Goal: Information Seeking & Learning: Check status

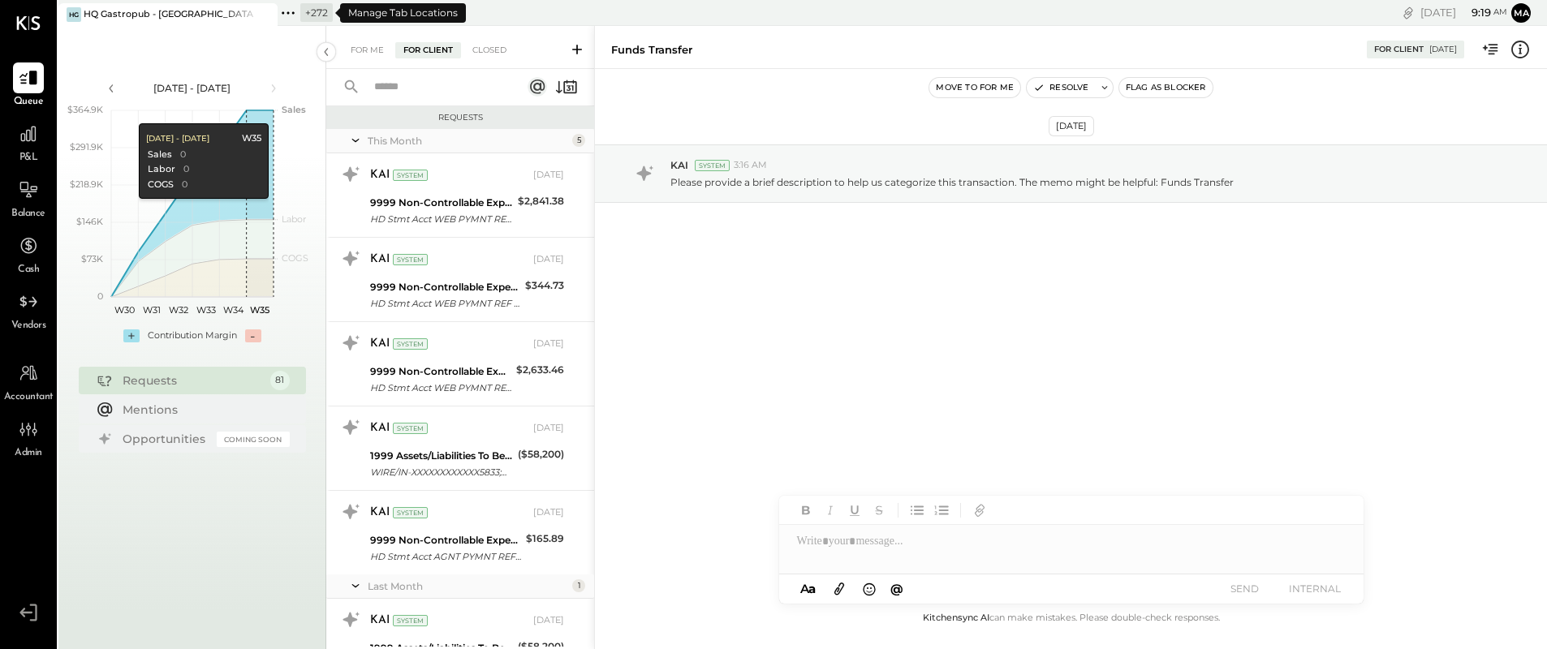
click at [294, 11] on icon at bounding box center [293, 12] width 2 height 2
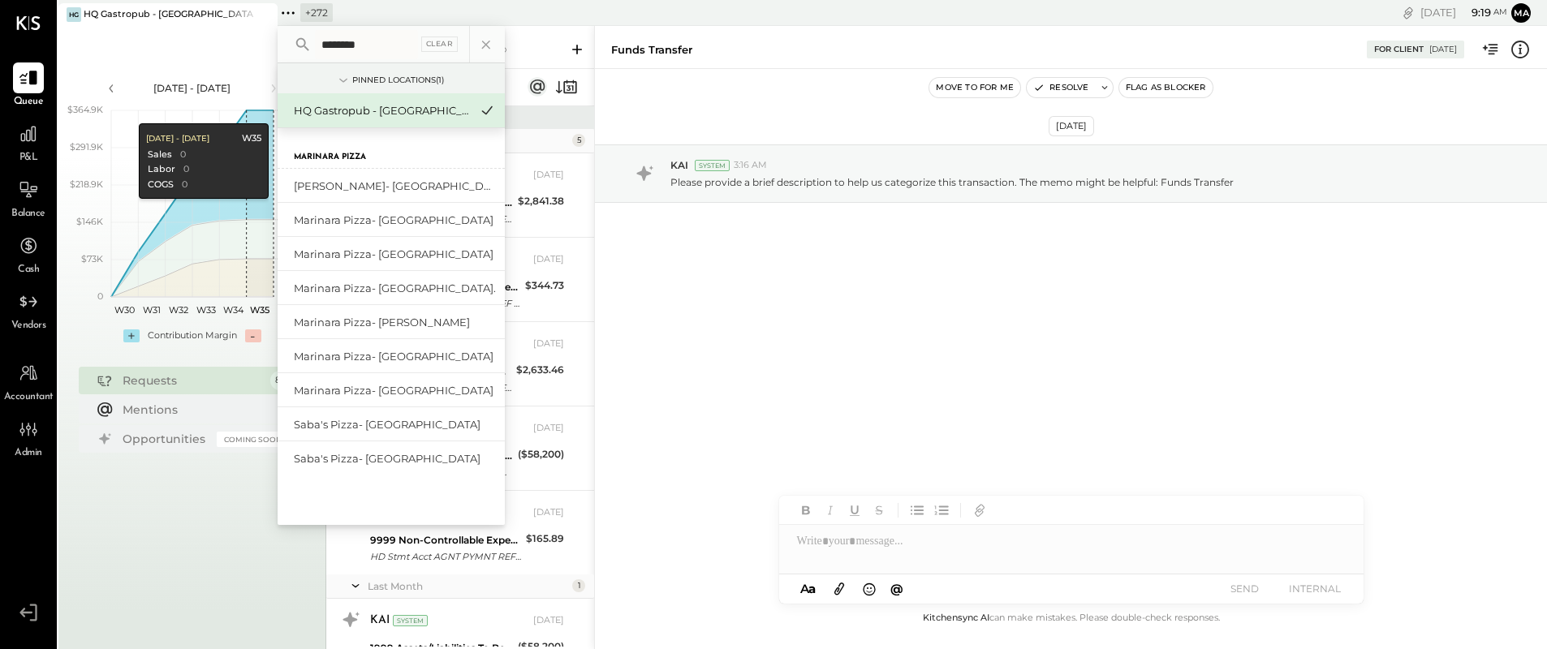
type input "********"
click at [412, 214] on div "Marinara Pizza- [GEOGRAPHIC_DATA]" at bounding box center [381, 220] width 175 height 15
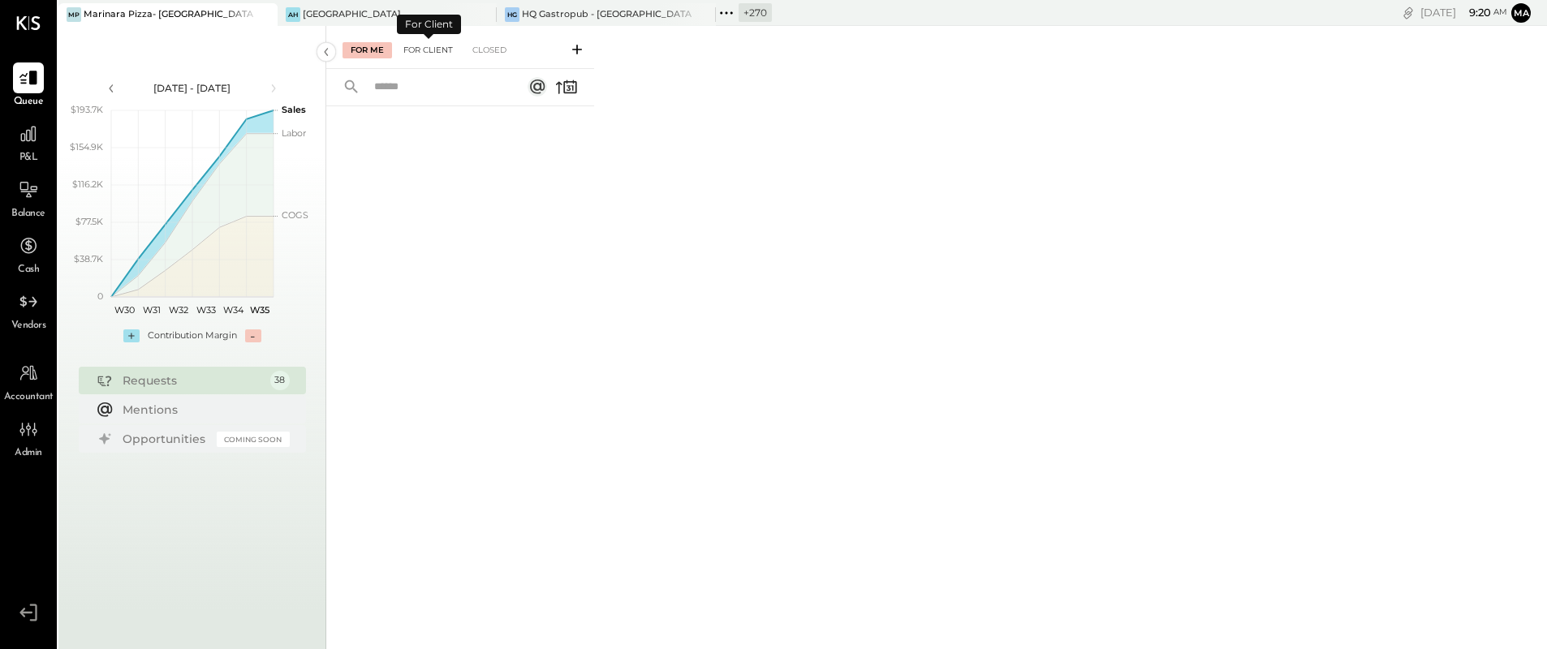
click at [423, 47] on div "For Client" at bounding box center [428, 50] width 66 height 16
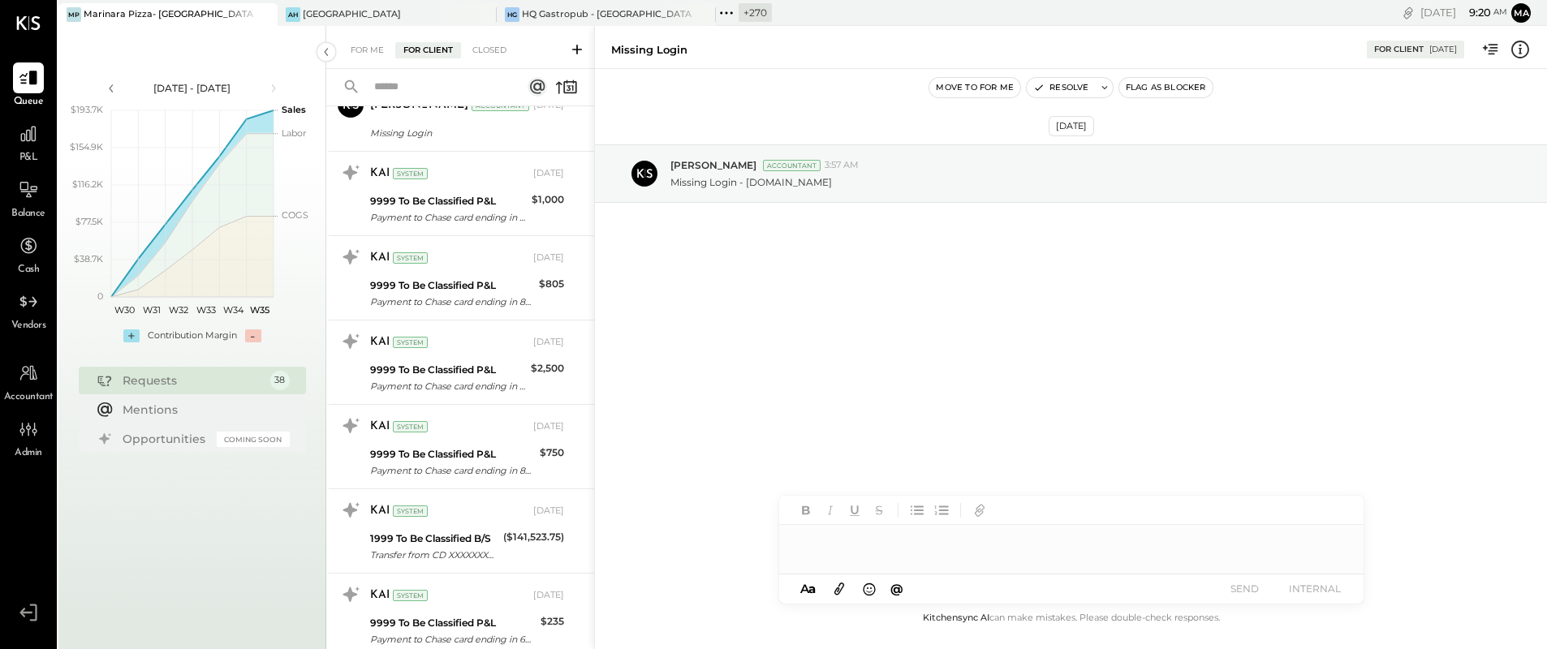
scroll to position [890, 0]
click at [570, 88] on icon at bounding box center [566, 87] width 23 height 23
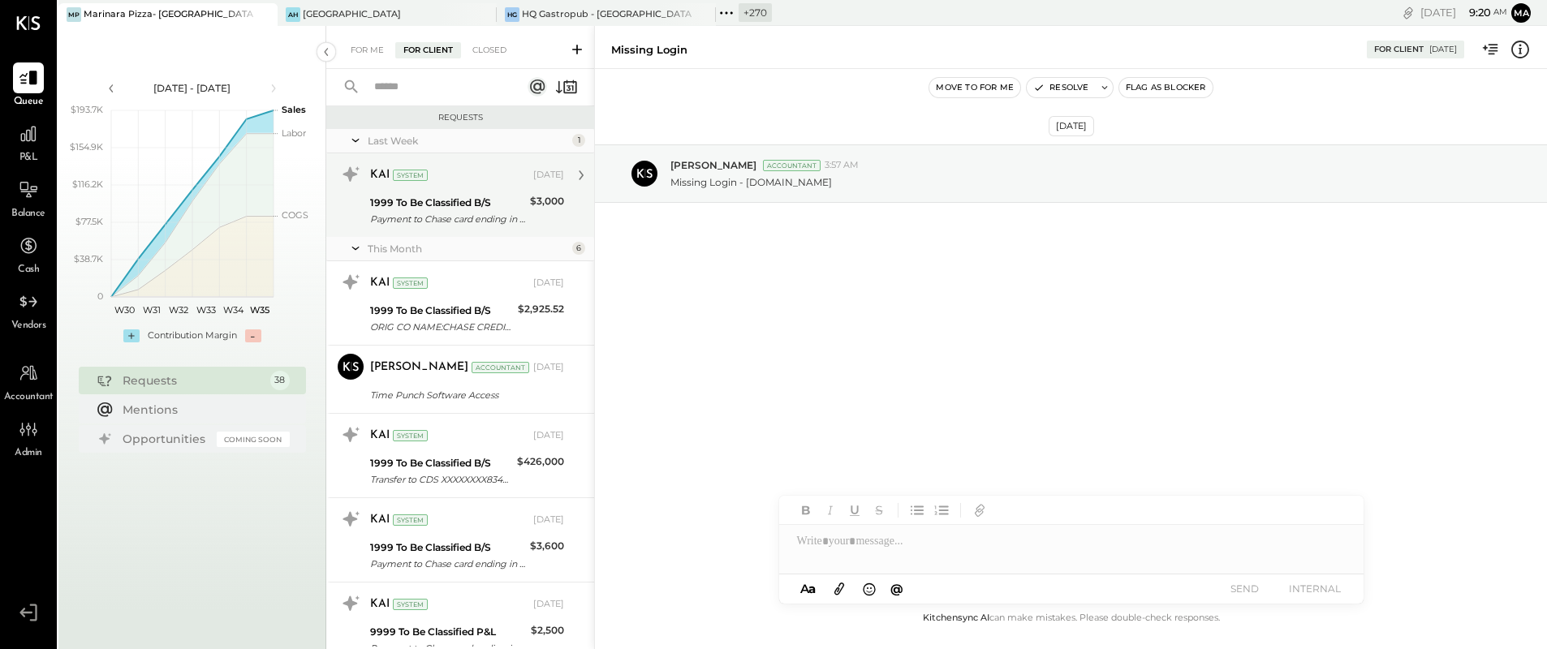
click at [458, 208] on div "1999 To Be Classified B/S" at bounding box center [447, 203] width 155 height 16
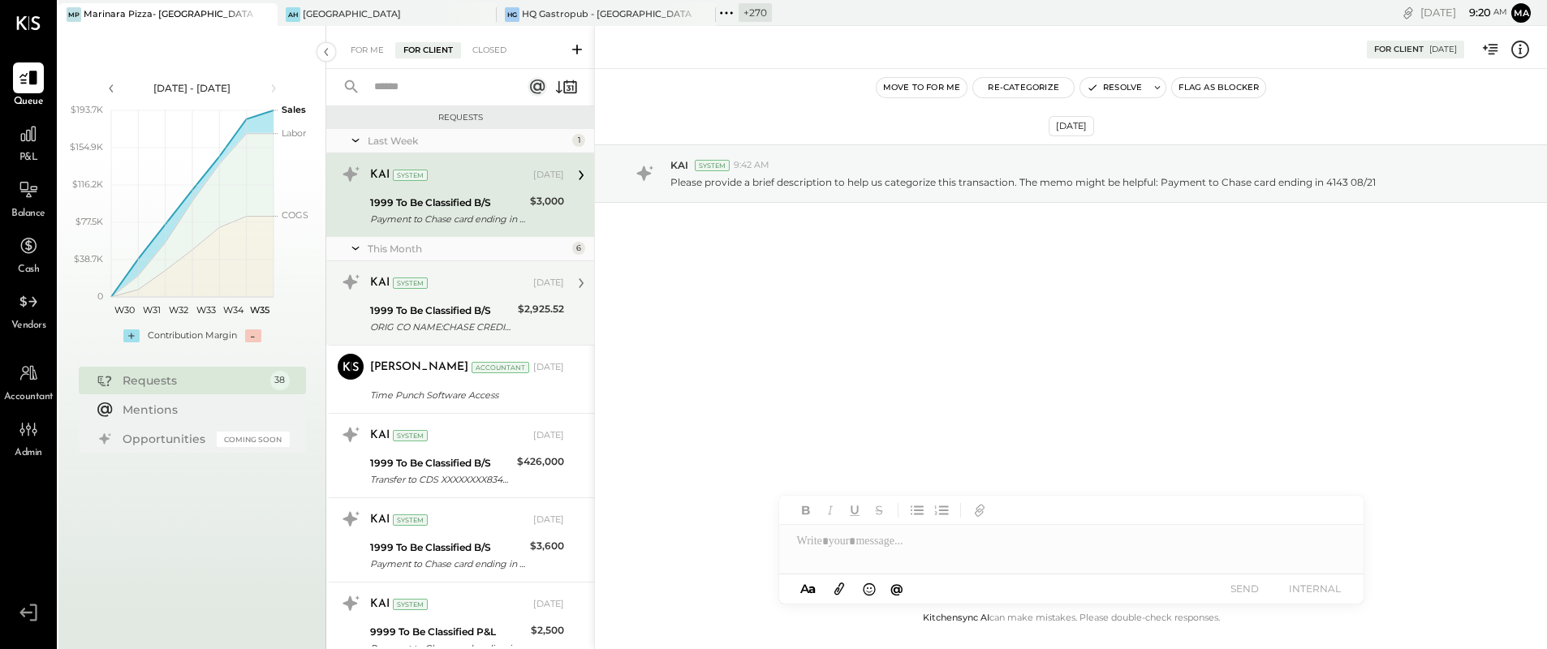
click at [447, 313] on div "1999 To Be Classified B/S" at bounding box center [441, 311] width 143 height 16
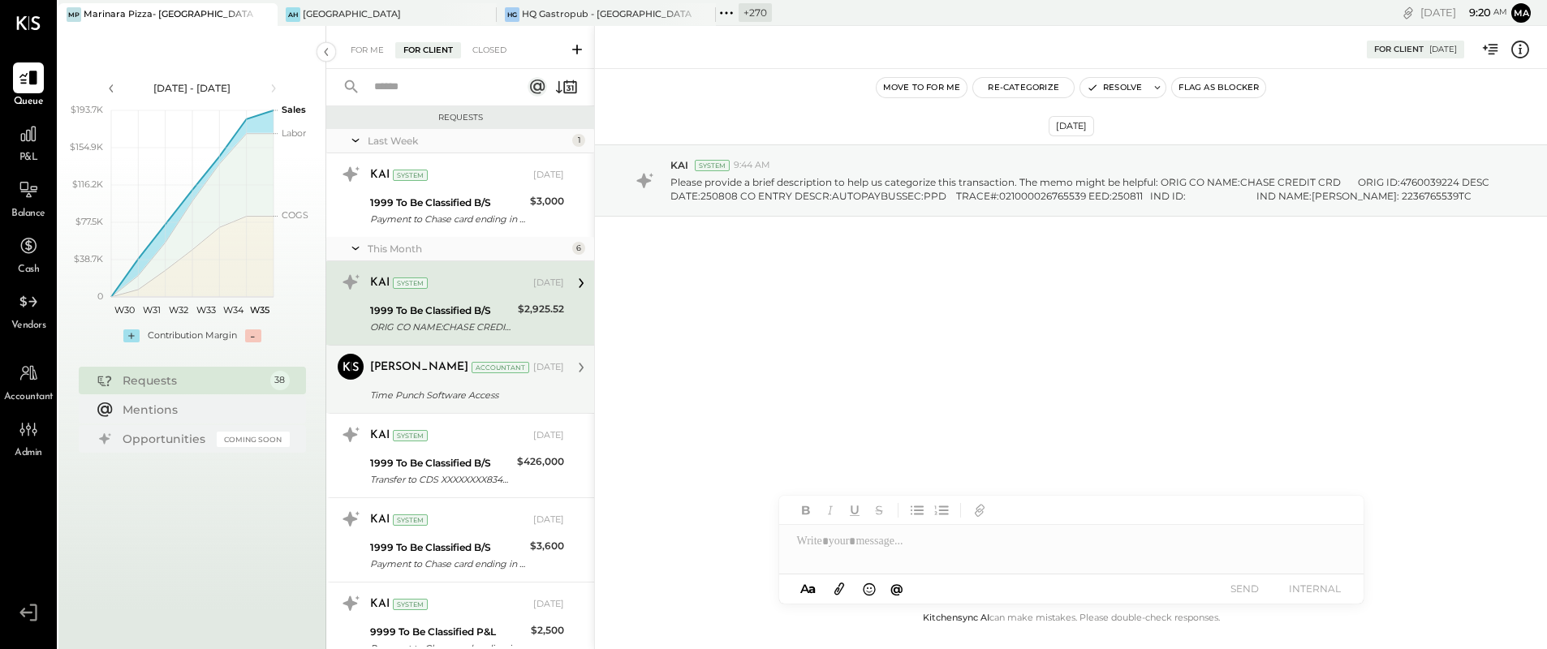
click at [442, 389] on div "Time Punch Software Access" at bounding box center [464, 395] width 189 height 16
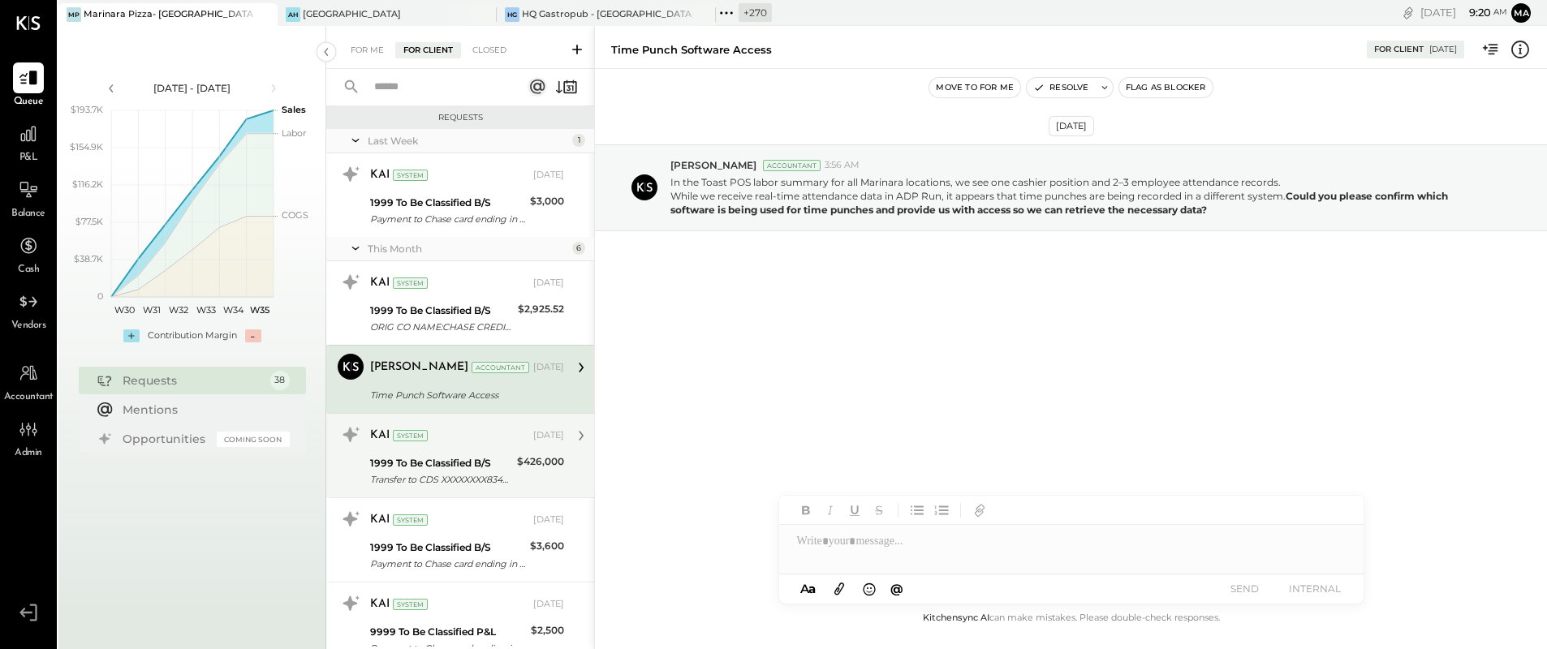
click at [457, 473] on div "Transfer to CDS XXXXXXXX8345 03/03" at bounding box center [441, 480] width 142 height 16
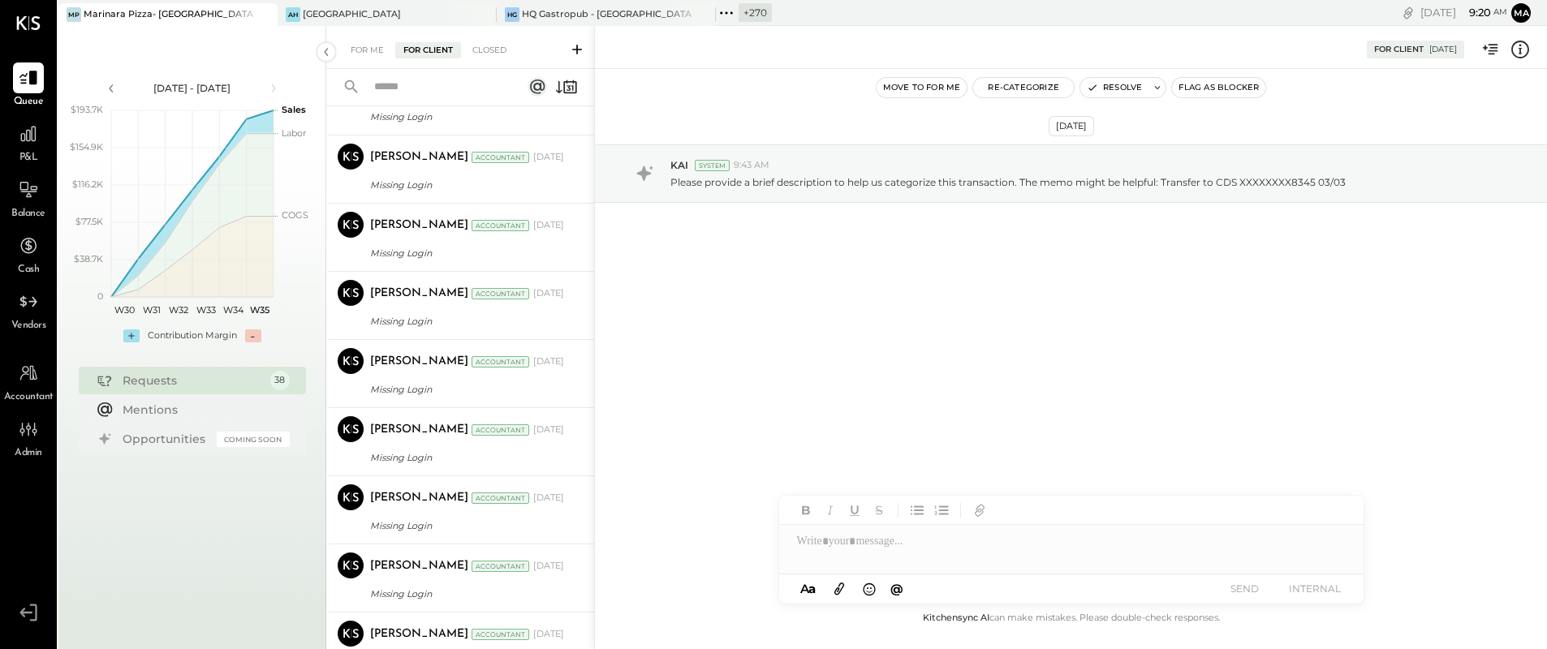
scroll to position [2583, 0]
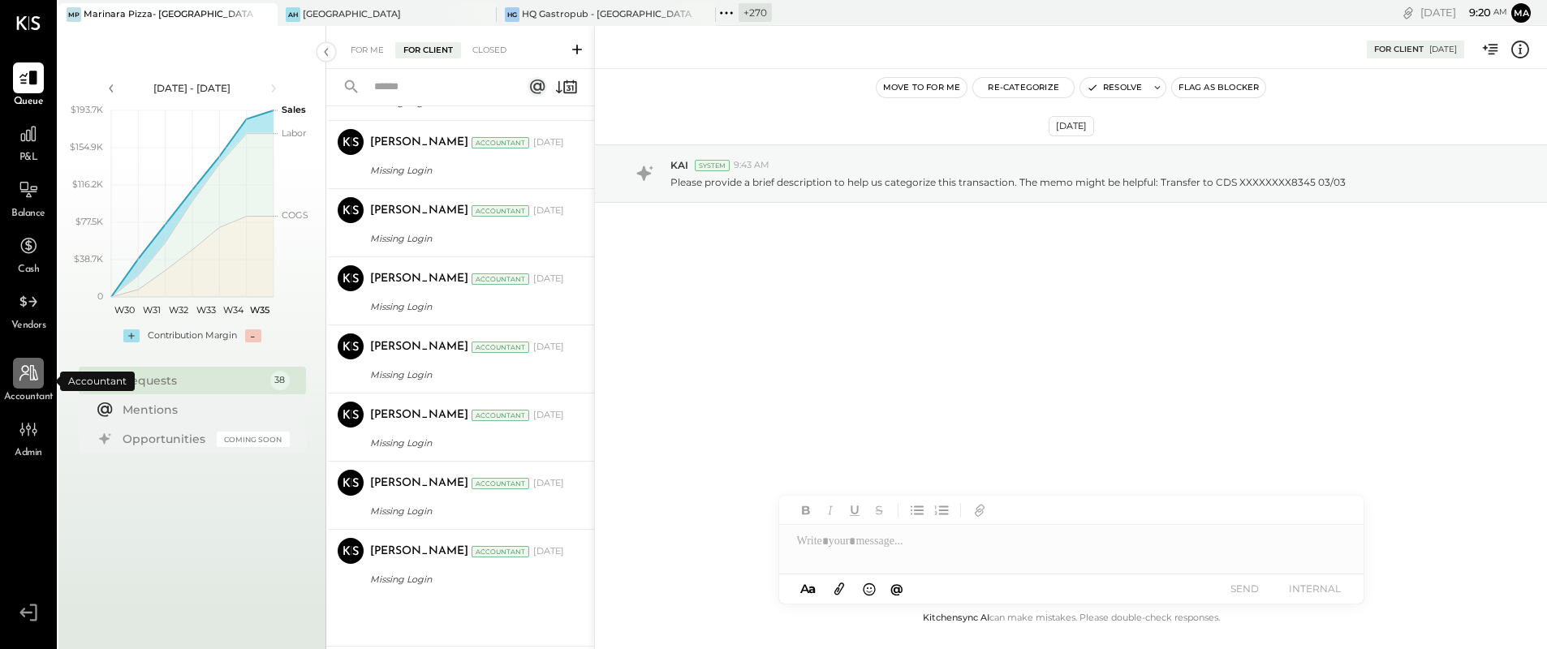
click at [26, 383] on icon at bounding box center [28, 373] width 21 height 21
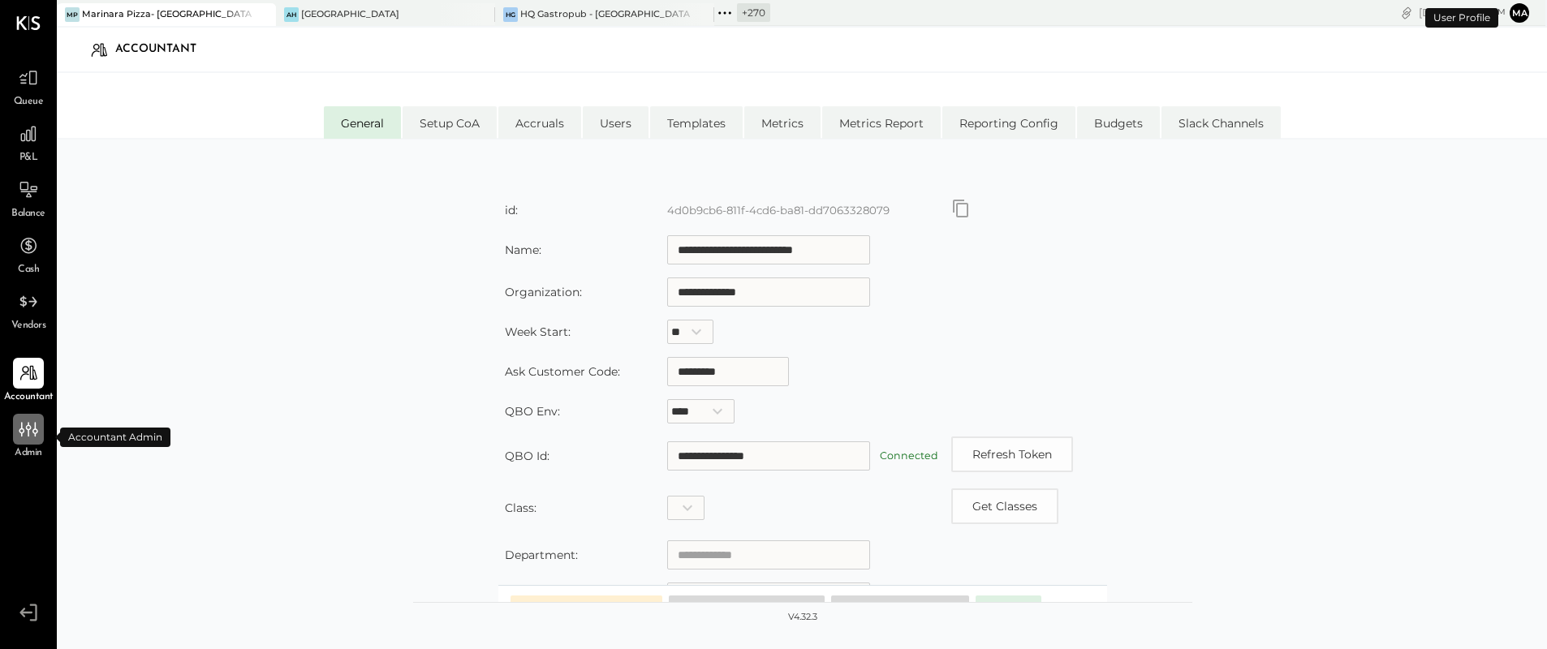
click at [28, 437] on icon at bounding box center [28, 429] width 21 height 21
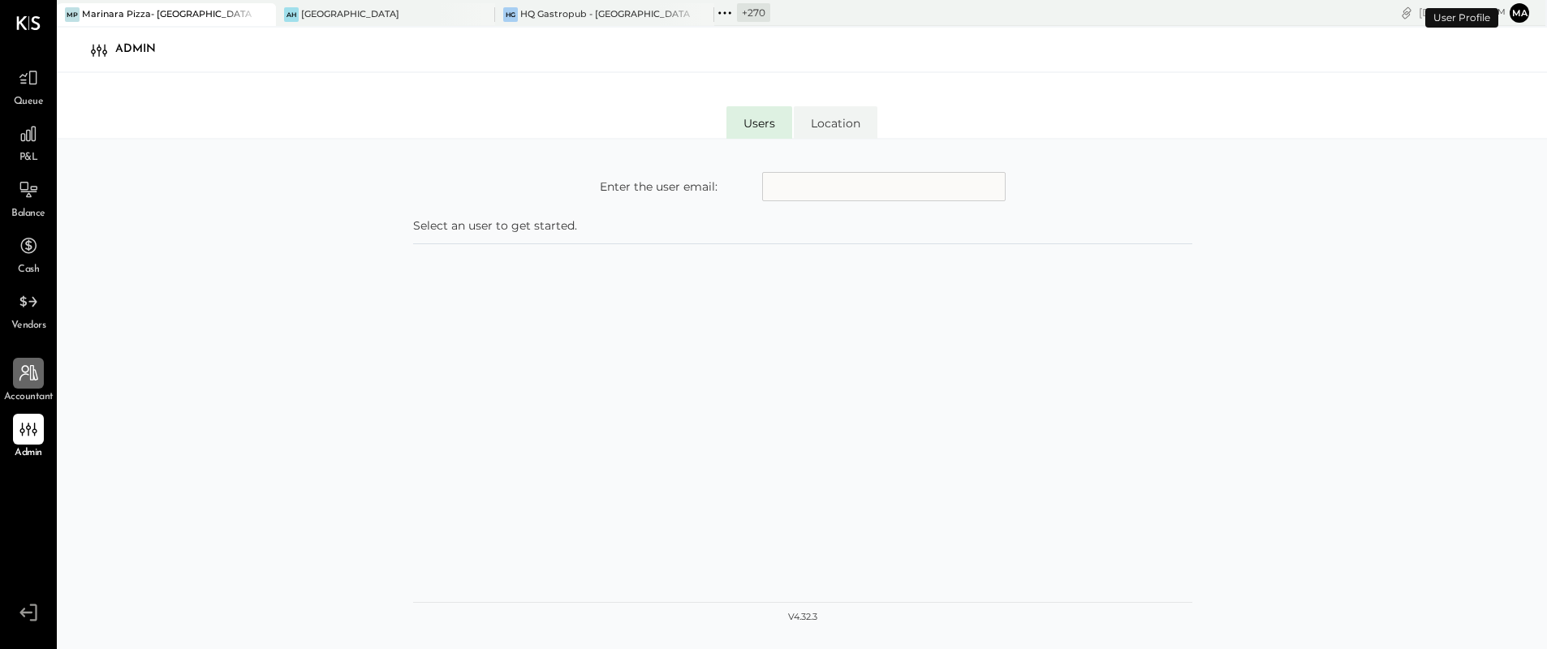
click at [29, 374] on icon at bounding box center [28, 373] width 21 height 21
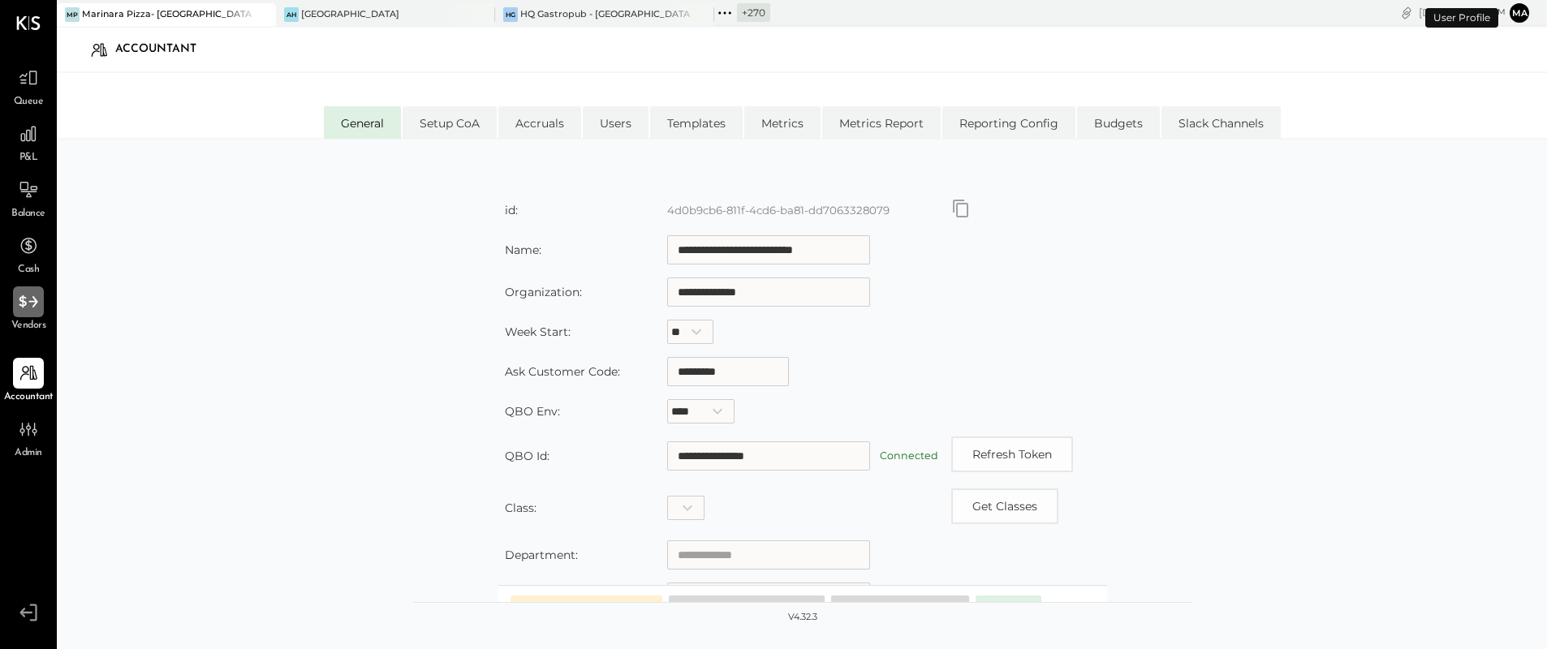
click at [29, 314] on div at bounding box center [28, 302] width 31 height 31
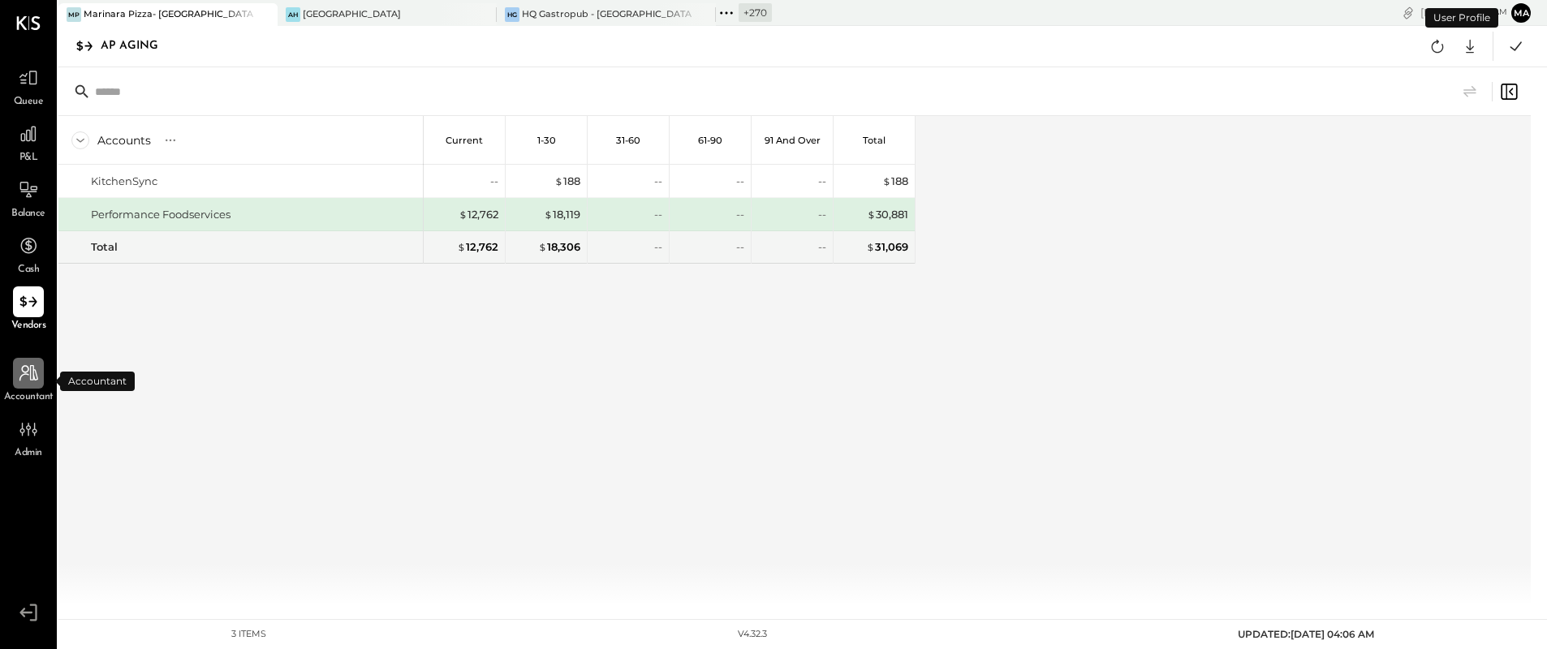
click at [36, 372] on icon at bounding box center [28, 373] width 19 height 16
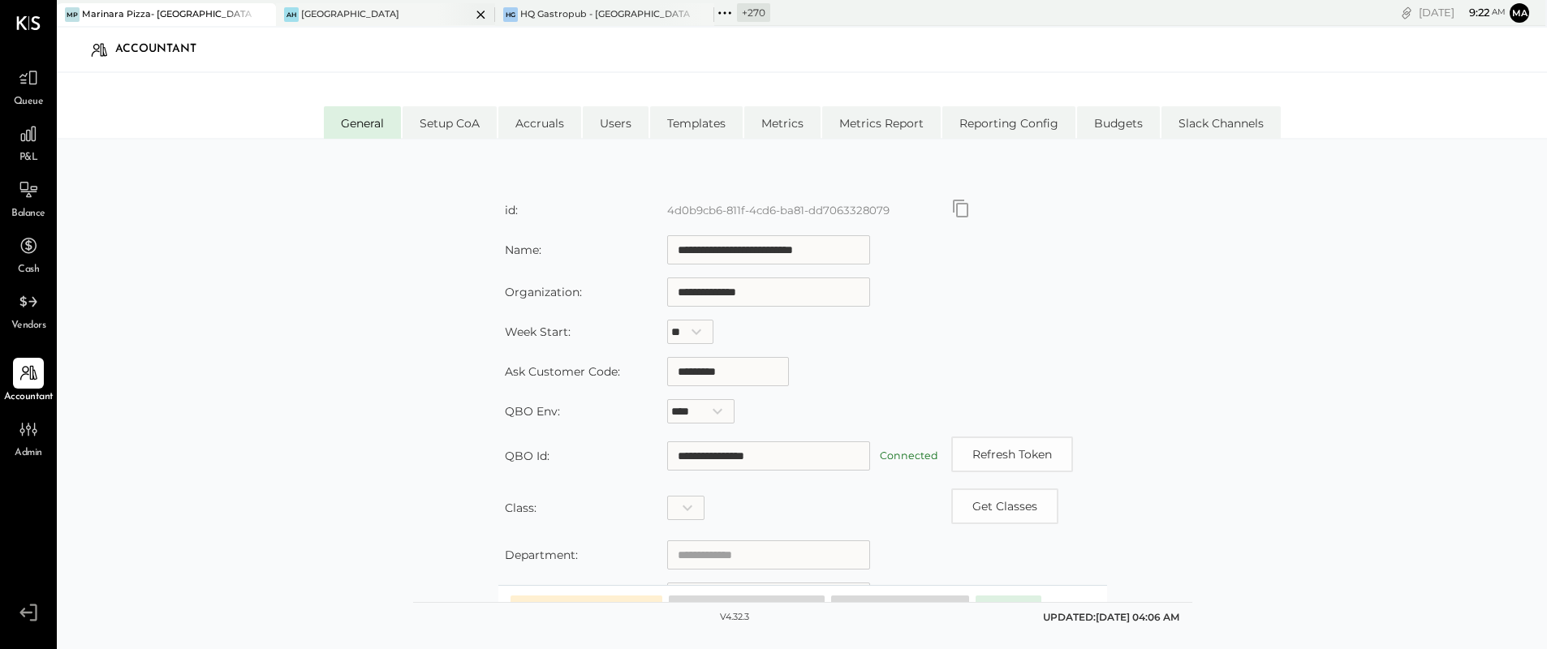
click at [418, 11] on div "AH [GEOGRAPHIC_DATA]" at bounding box center [373, 14] width 195 height 15
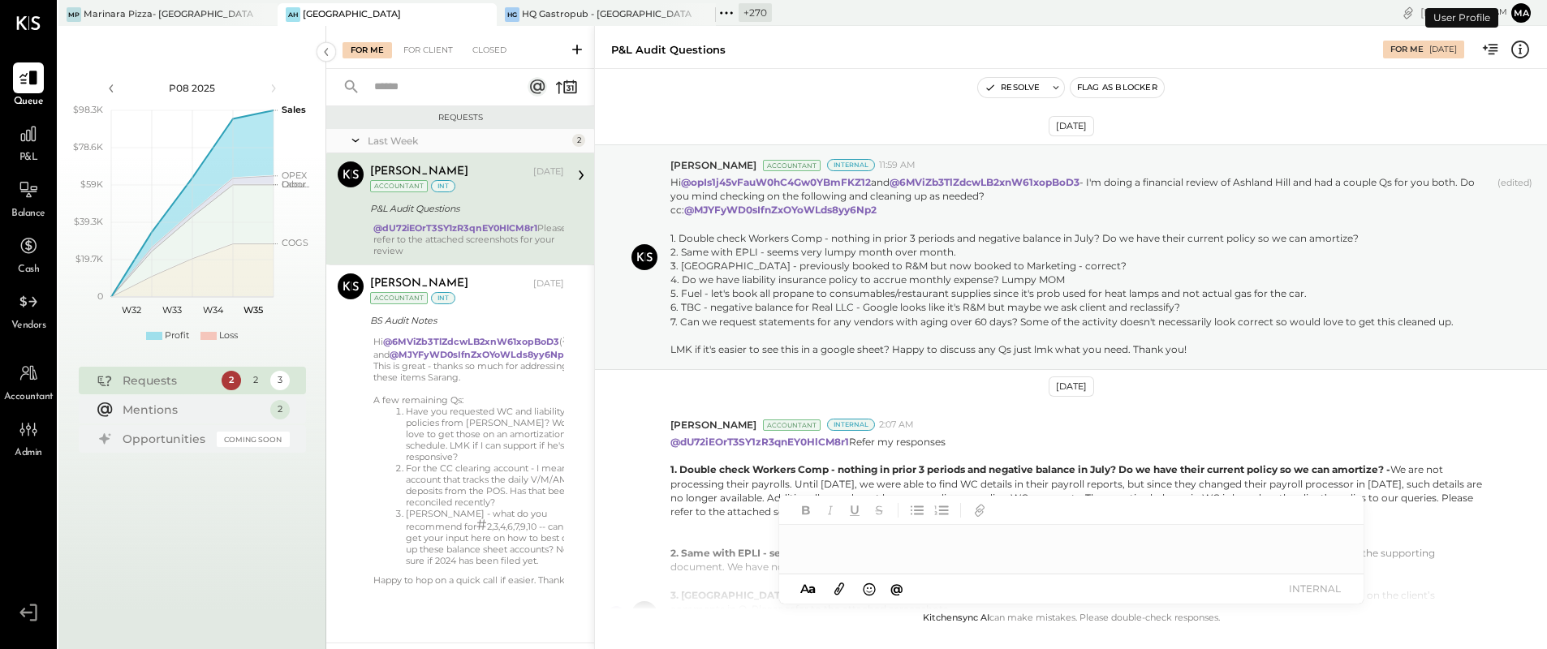
scroll to position [447, 0]
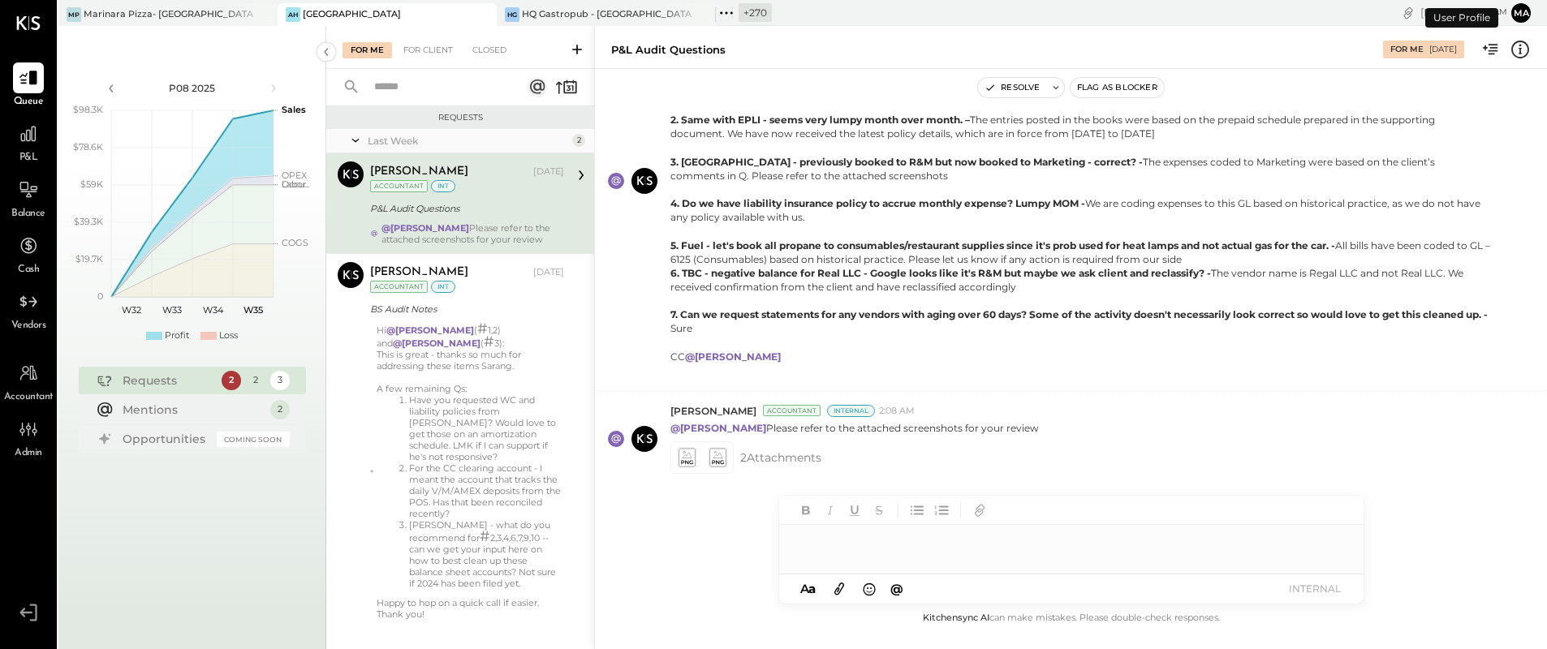
click at [729, 14] on icon at bounding box center [726, 12] width 21 height 21
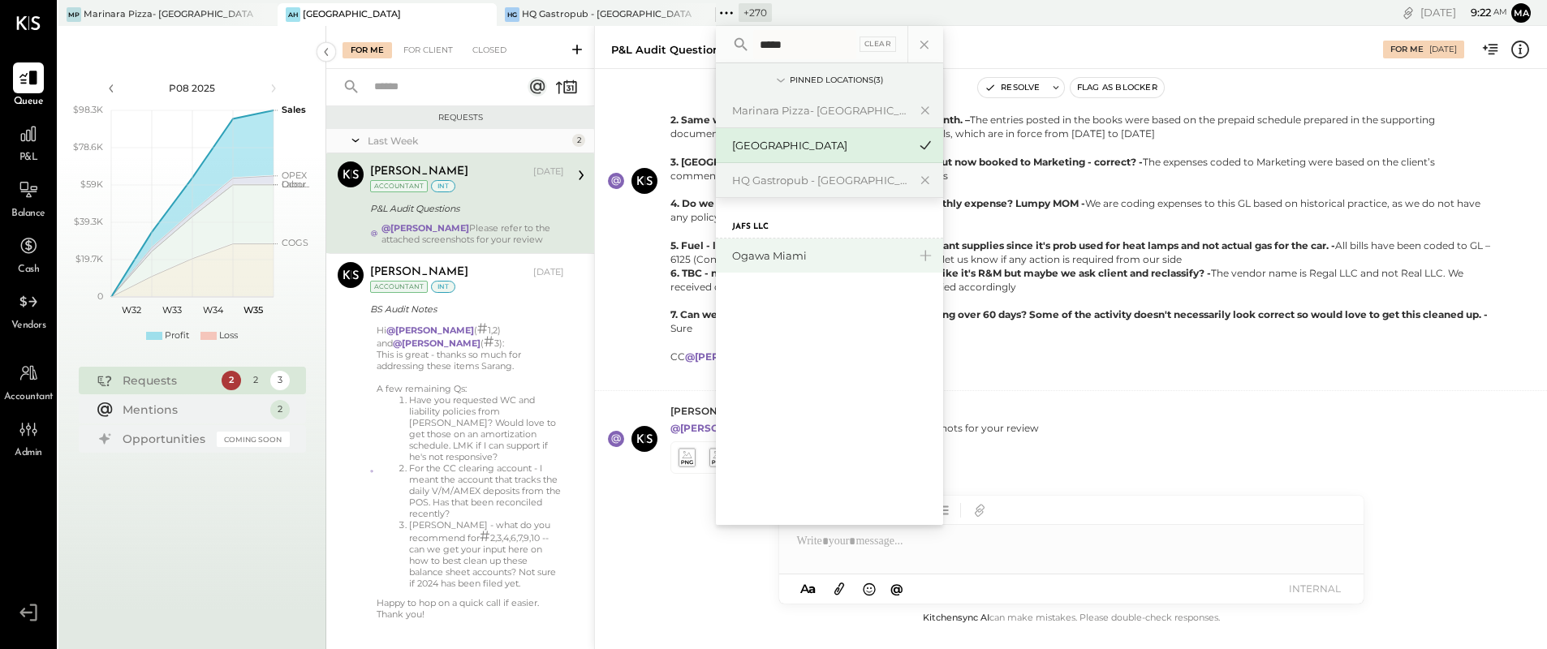
type input "*****"
click at [788, 251] on div "Ogawa Miami" at bounding box center [819, 255] width 175 height 15
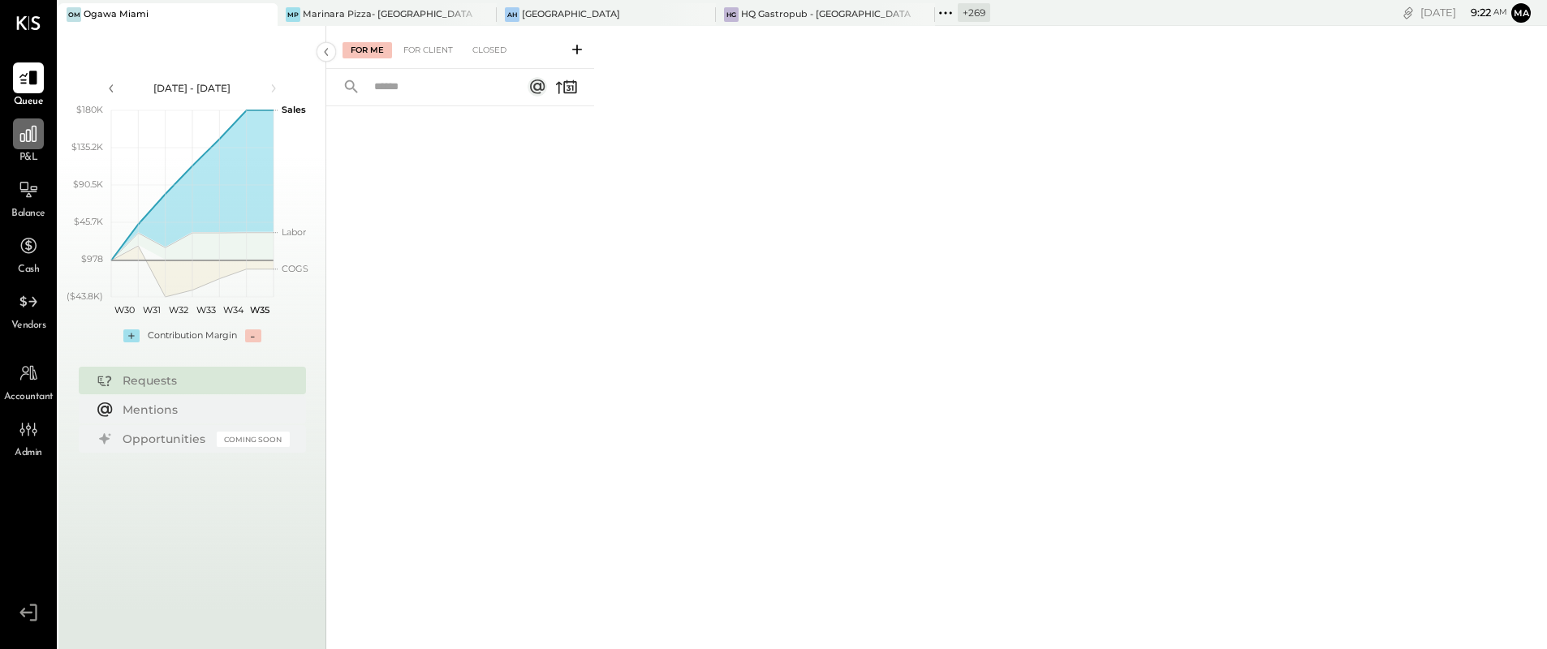
click at [31, 143] on icon at bounding box center [28, 133] width 21 height 21
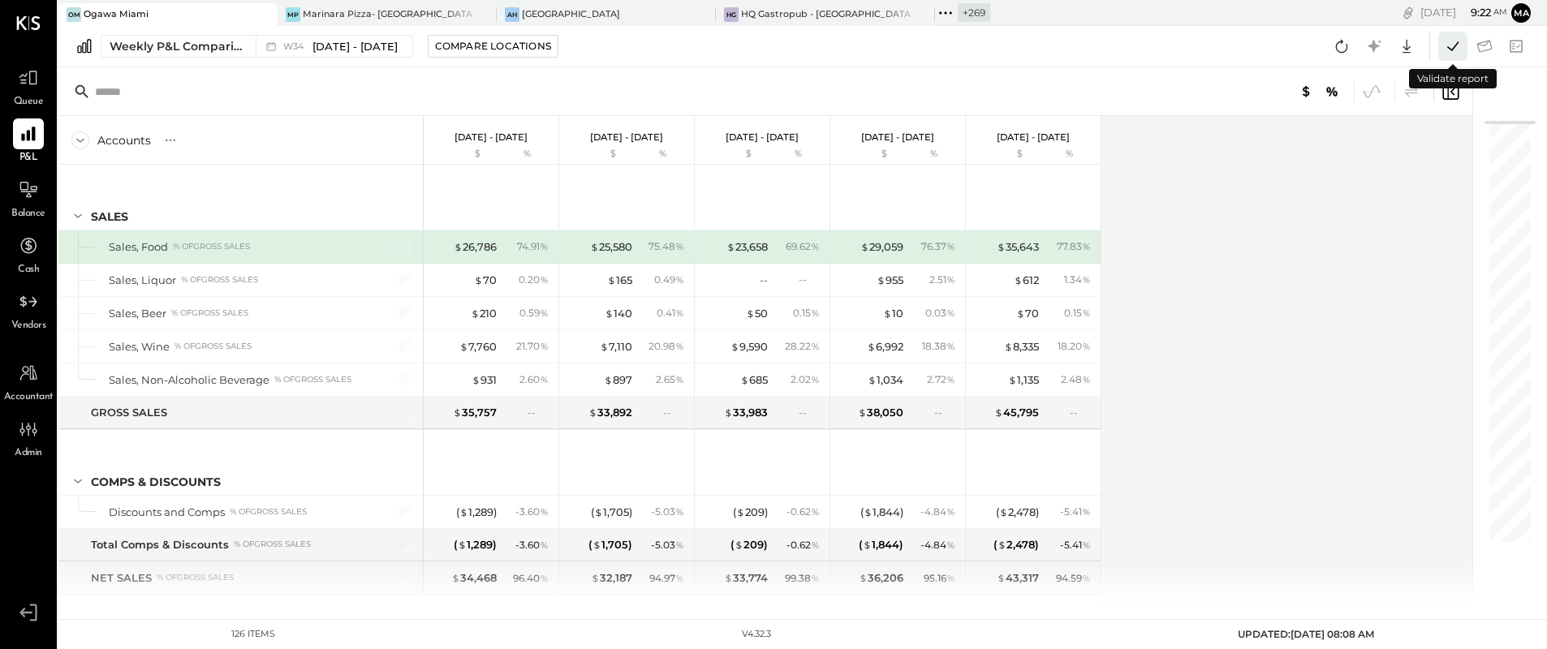
click at [1452, 44] on icon at bounding box center [1453, 46] width 21 height 21
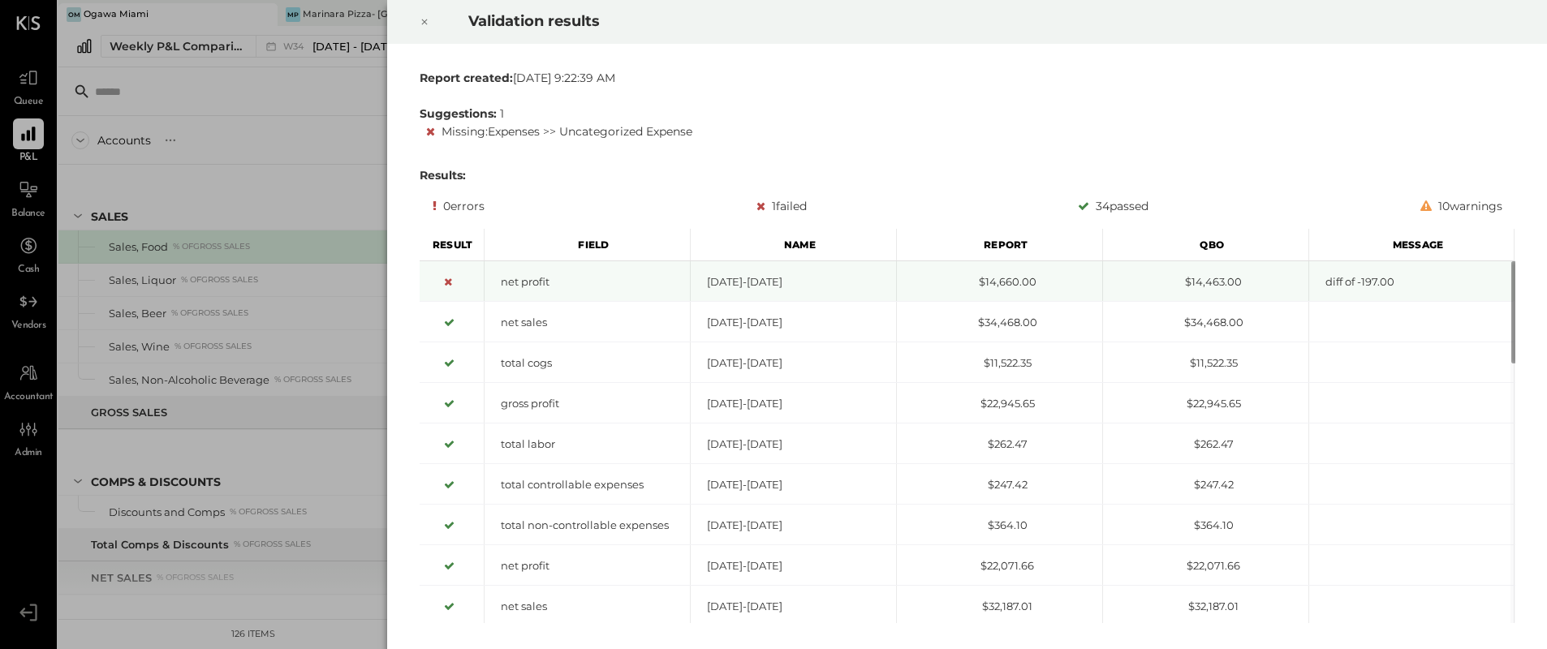
click at [1369, 282] on div "diff of -197.00" at bounding box center [1411, 281] width 205 height 15
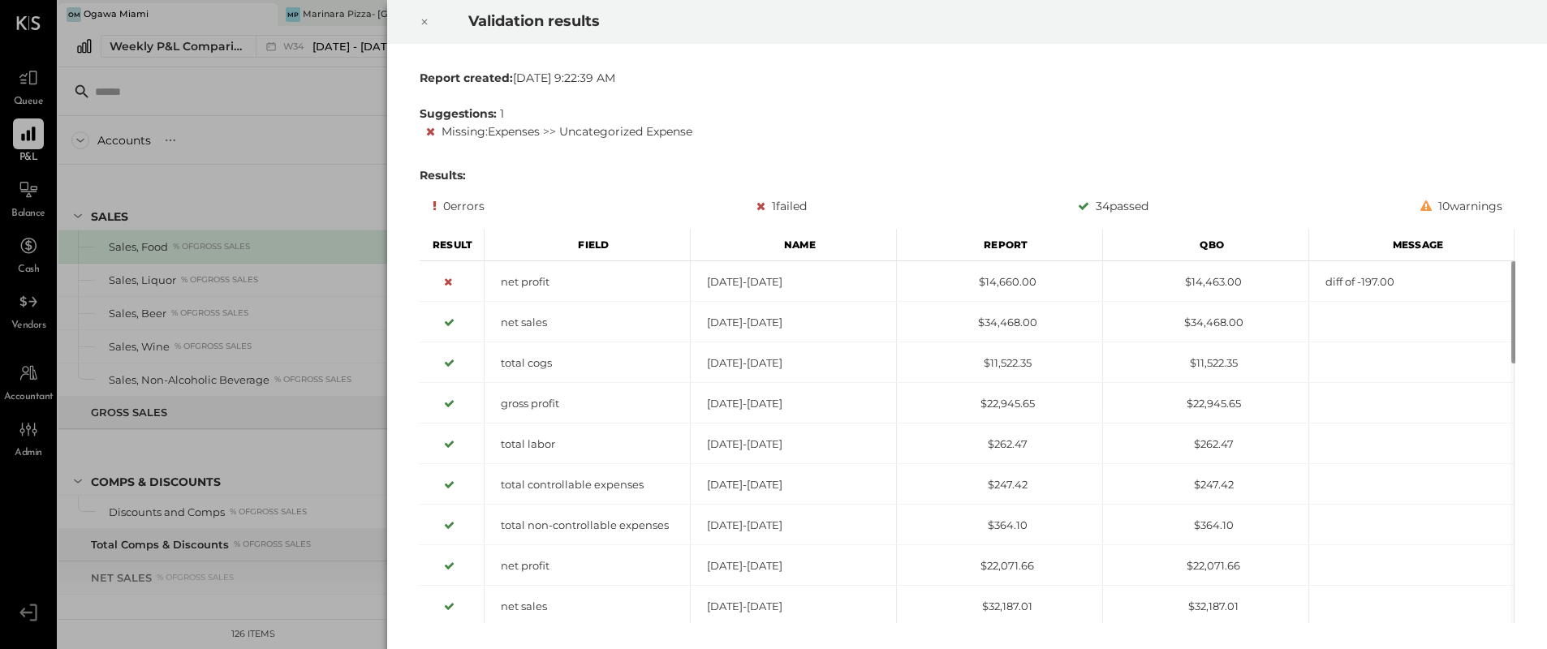
click at [422, 19] on icon at bounding box center [424, 22] width 6 height 6
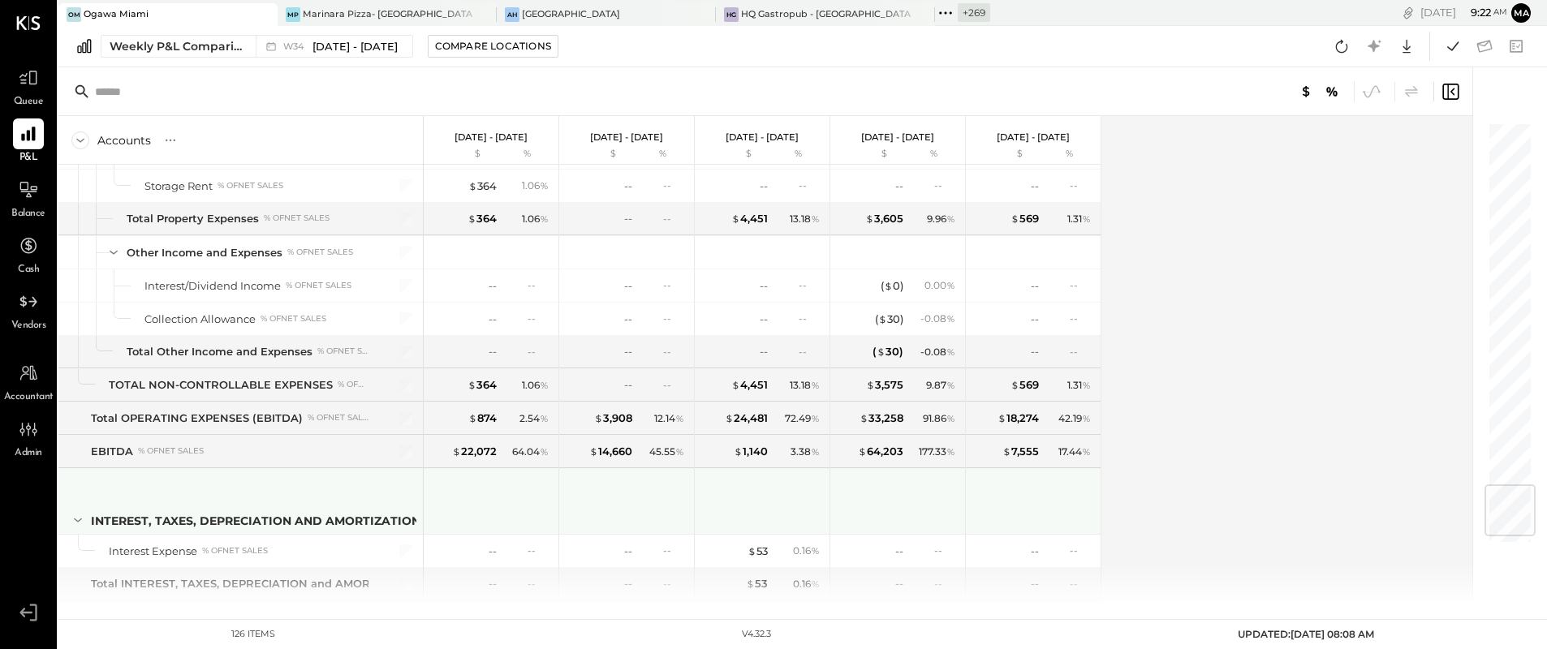
scroll to position [3124, 0]
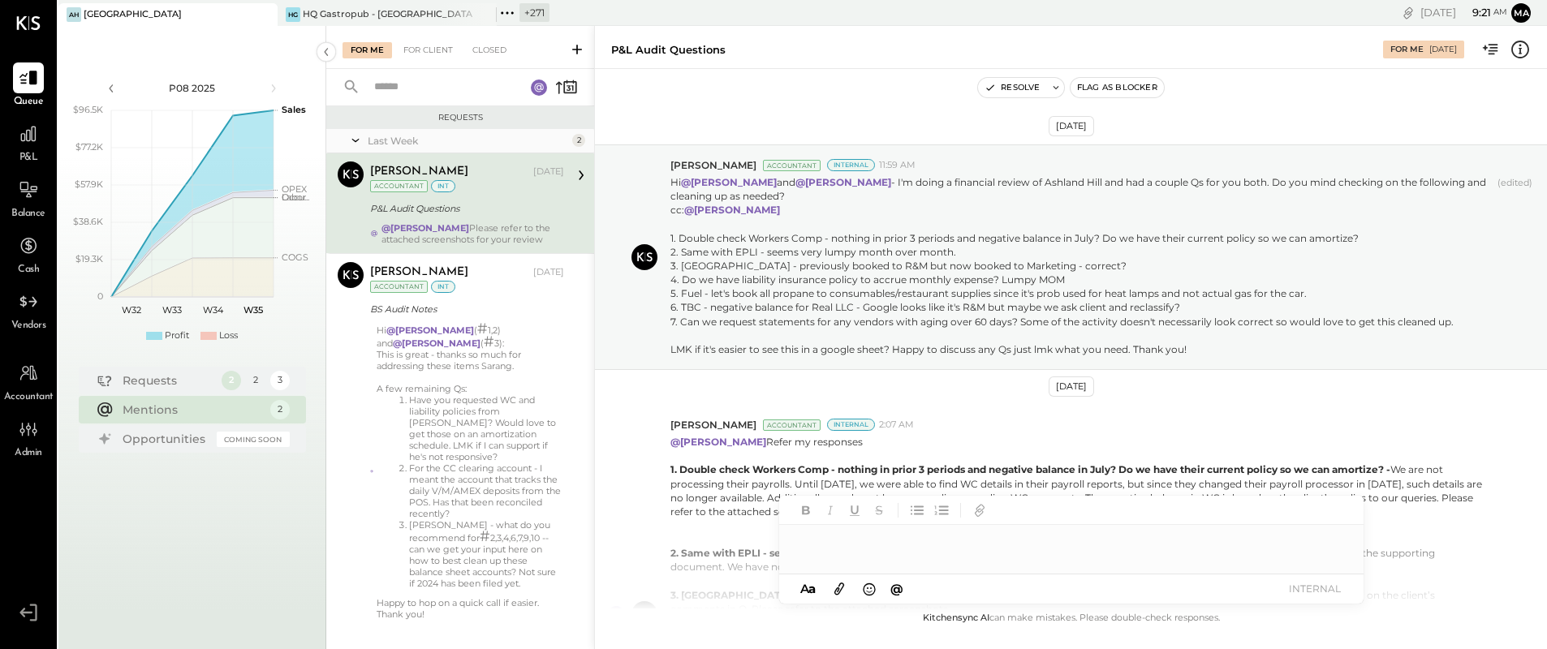
scroll to position [447, 0]
